Goal: Task Accomplishment & Management: Manage account settings

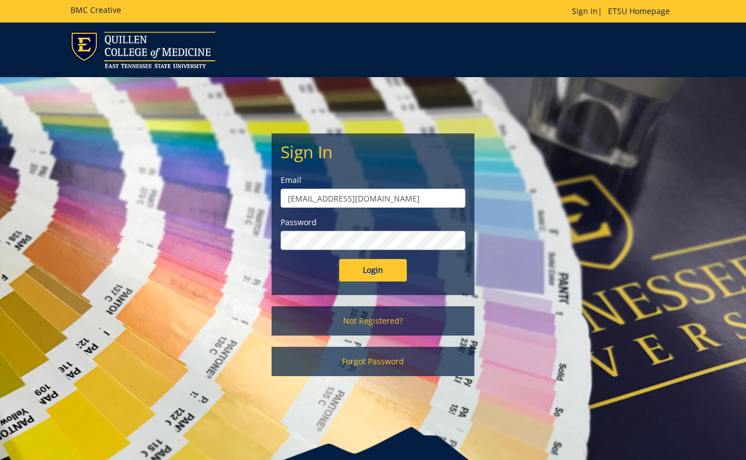
click at [373, 271] on input "Login" at bounding box center [373, 270] width 68 height 23
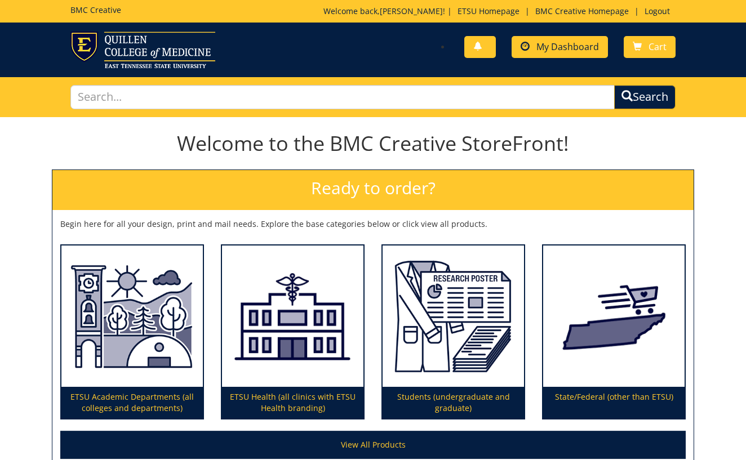
click at [557, 54] on link "My Dashboard" at bounding box center [560, 47] width 96 height 22
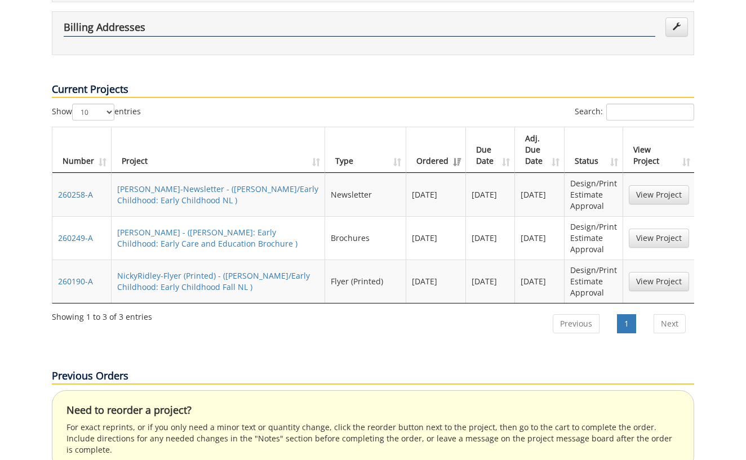
scroll to position [349, 0]
click at [653, 185] on link "View Project" at bounding box center [659, 194] width 60 height 19
click at [659, 229] on link "View Project" at bounding box center [659, 238] width 60 height 19
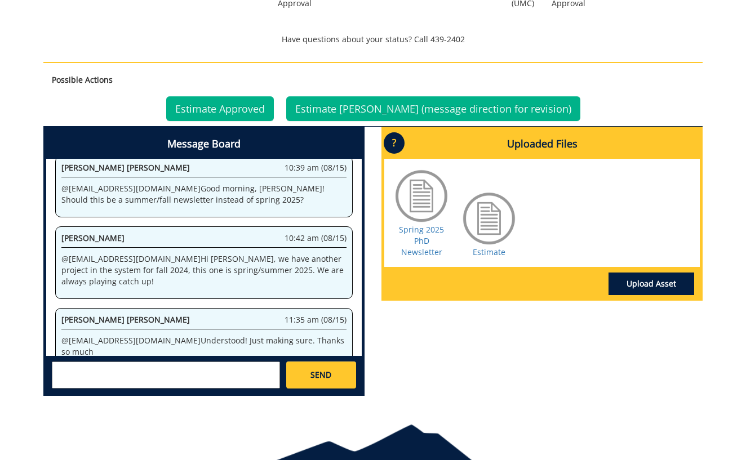
scroll to position [475, 0]
click at [486, 222] on div at bounding box center [489, 218] width 56 height 56
click at [485, 250] on link "Estimate" at bounding box center [489, 252] width 33 height 11
click at [230, 111] on link "Estimate Approved" at bounding box center [220, 108] width 108 height 25
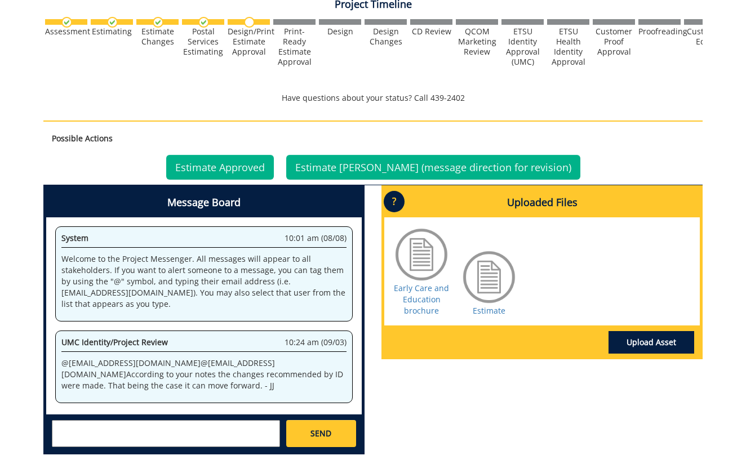
scroll to position [424, 0]
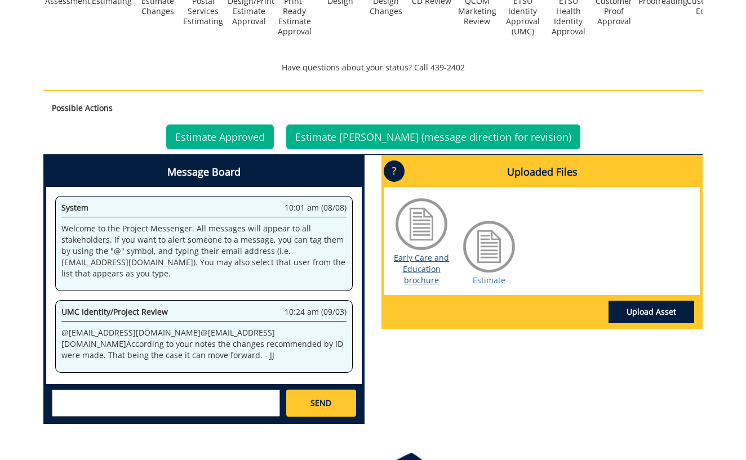
click at [425, 266] on link "Early Care and Education brochure" at bounding box center [421, 268] width 55 height 33
click at [76, 399] on textarea at bounding box center [166, 403] width 228 height 27
paste textarea "Ms. Angela Shelton Clinical Instructor"
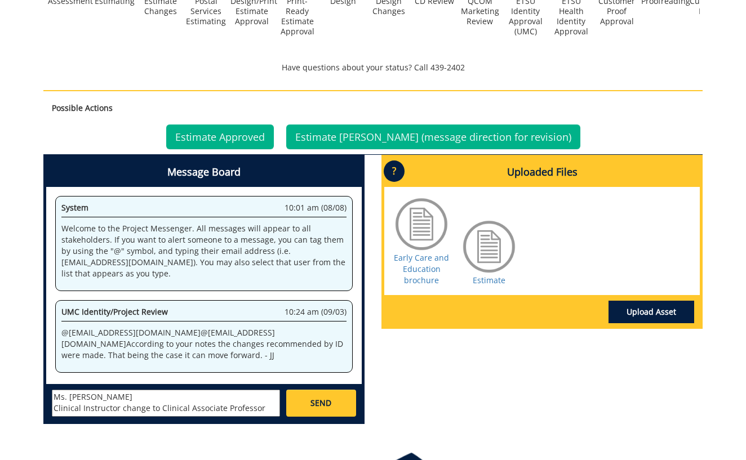
type textarea "Ms. Angela Shelton Clinical Instructor change to Clinical Associate Professor"
click at [315, 402] on span "SEND" at bounding box center [321, 403] width 21 height 11
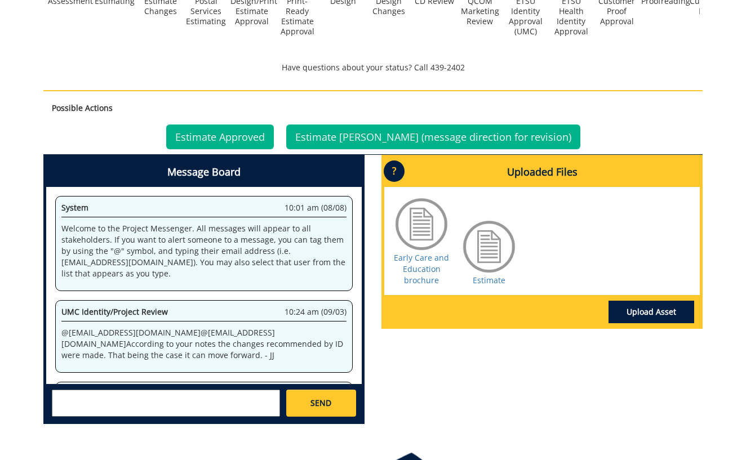
scroll to position [57, 0]
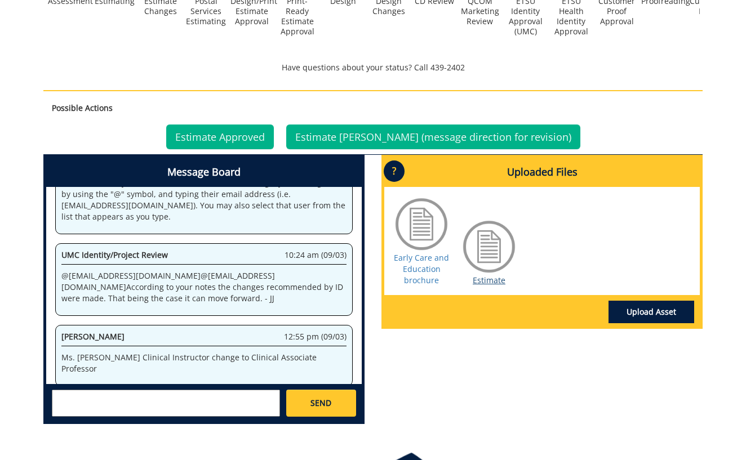
click at [492, 278] on link "Estimate" at bounding box center [489, 280] width 33 height 11
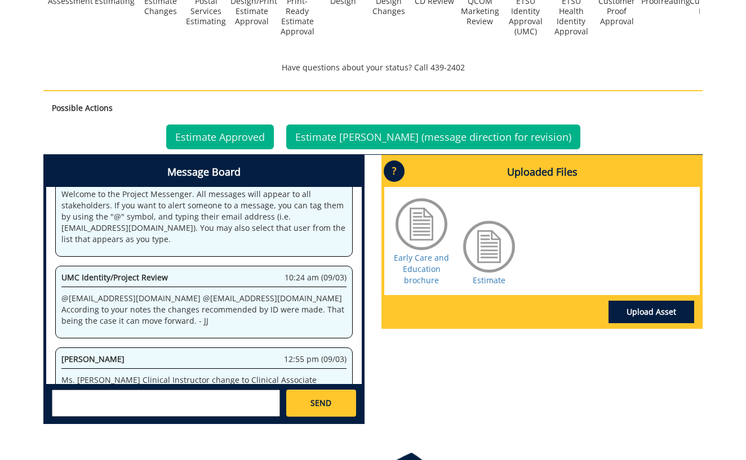
click at [260, 132] on link "Estimate Approved" at bounding box center [220, 137] width 108 height 25
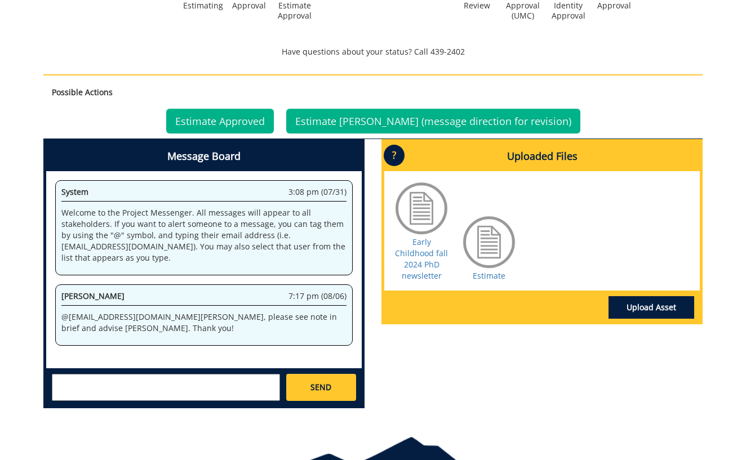
scroll to position [446, 0]
click at [424, 252] on link "Early Childhood fall 2024 PhD newsletter" at bounding box center [421, 259] width 53 height 45
click at [486, 274] on link "Estimate" at bounding box center [489, 276] width 33 height 11
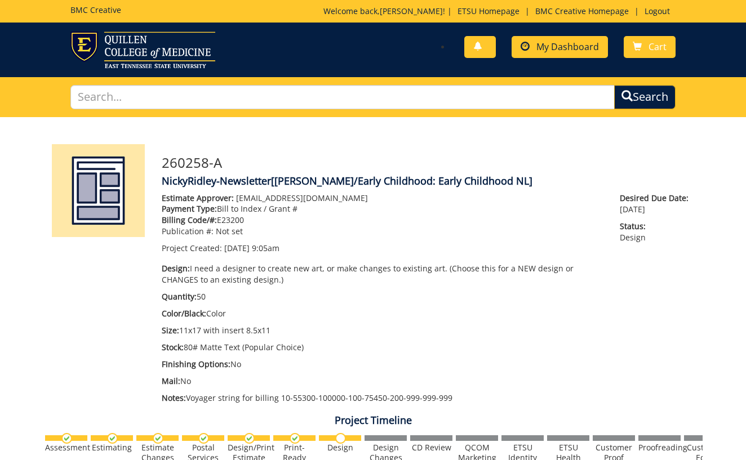
click at [549, 50] on span "My Dashboard" at bounding box center [567, 47] width 63 height 12
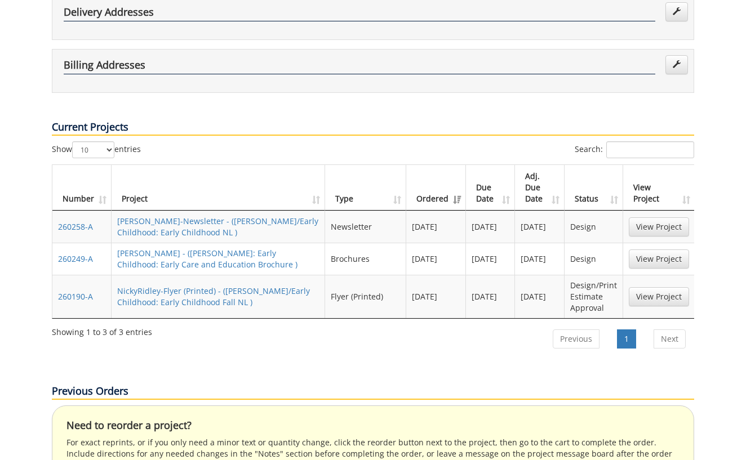
scroll to position [317, 0]
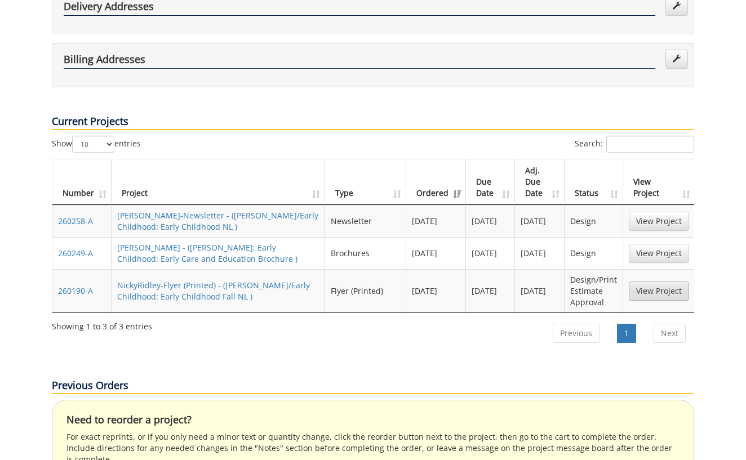
click at [647, 282] on link "View Project" at bounding box center [659, 291] width 60 height 19
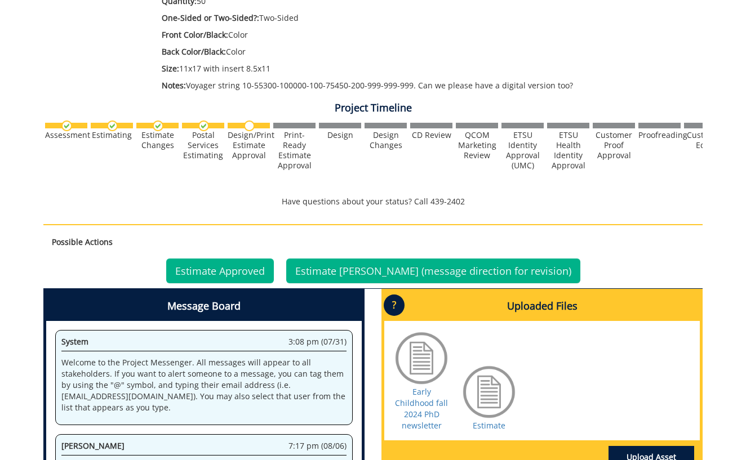
scroll to position [296, 0]
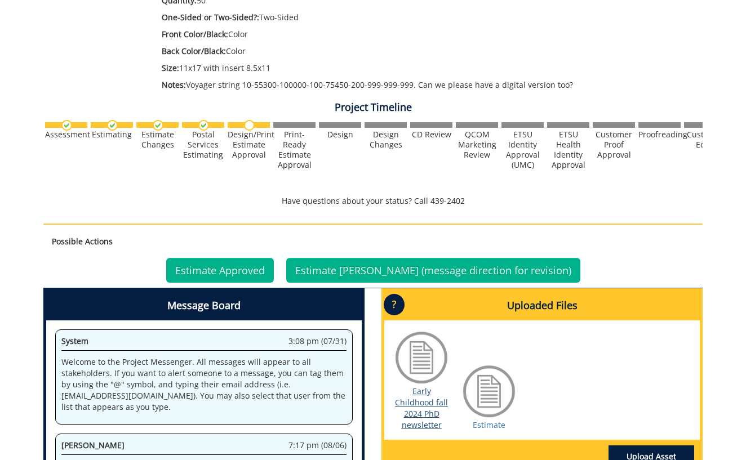
click at [433, 404] on link "Early Childhood fall 2024 PhD newsletter" at bounding box center [421, 408] width 53 height 45
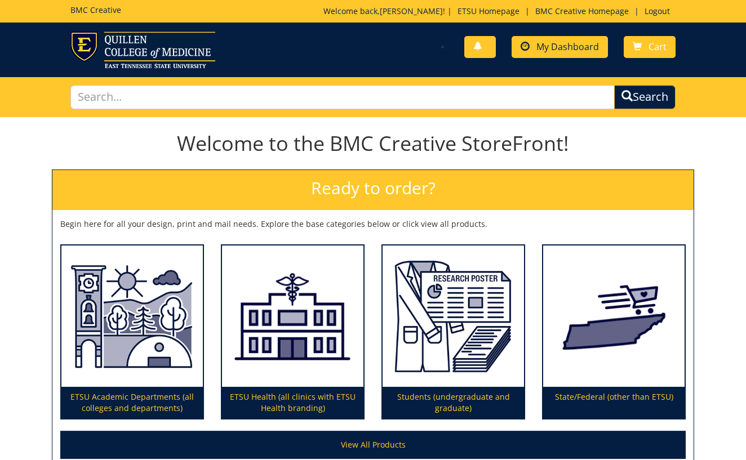
click at [542, 46] on span "My Dashboard" at bounding box center [567, 47] width 63 height 12
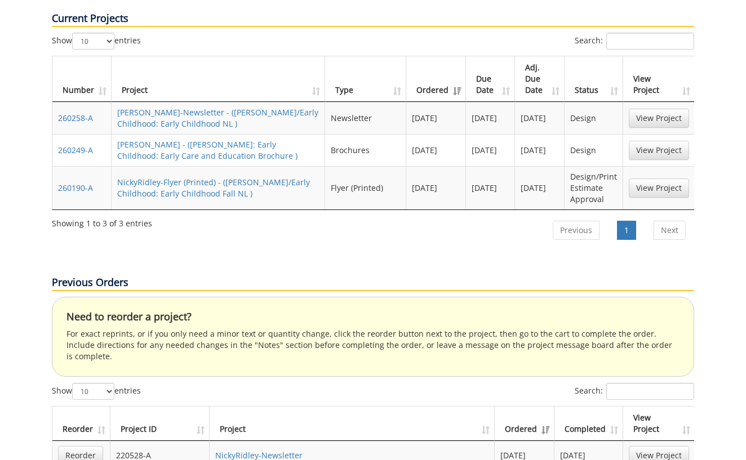
scroll to position [427, 0]
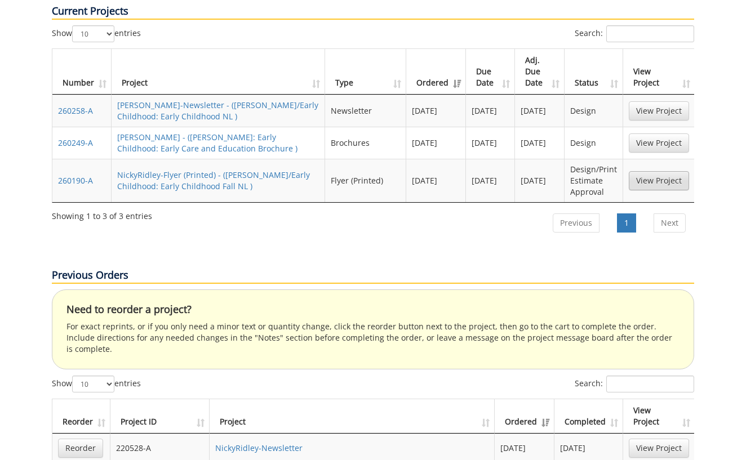
click at [658, 171] on link "View Project" at bounding box center [659, 180] width 60 height 19
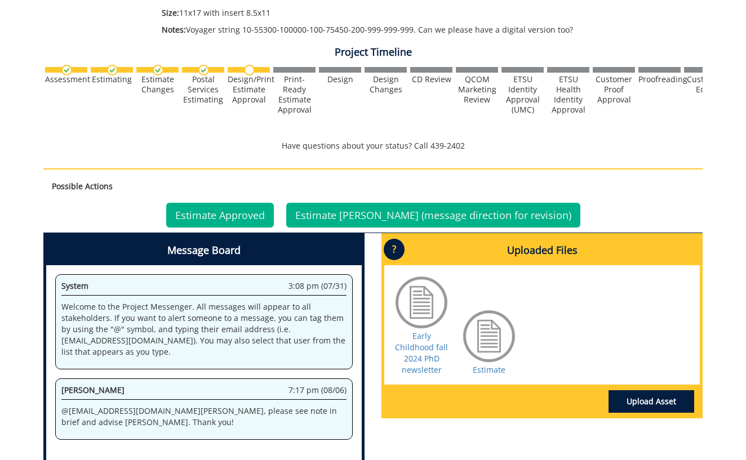
scroll to position [357, 0]
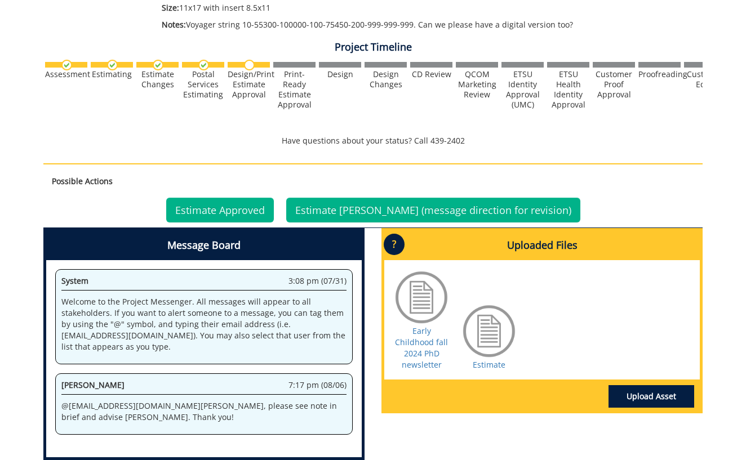
click at [258, 205] on link "Estimate Approved" at bounding box center [220, 210] width 108 height 25
